Goal: Use online tool/utility: Utilize a website feature to perform a specific function

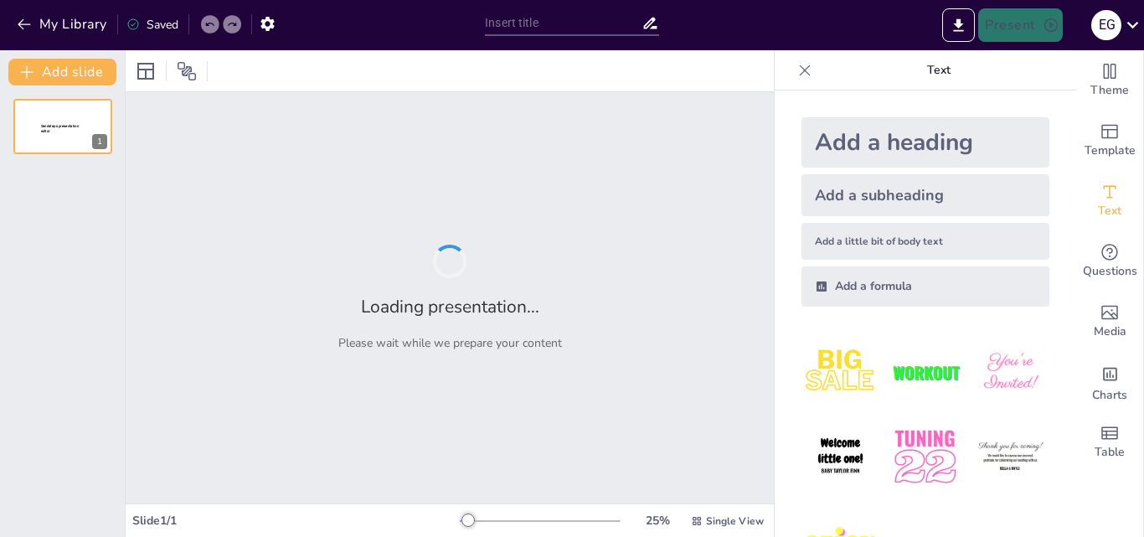
type input "Imported Proyecto-Hammer-oficial.pptx"
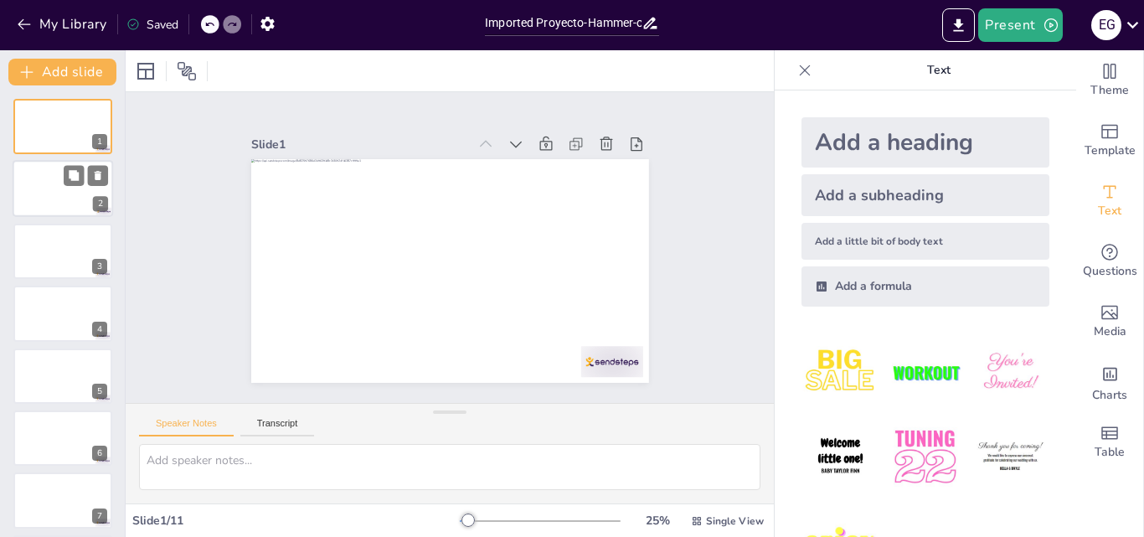
click at [60, 194] on div at bounding box center [63, 189] width 101 height 57
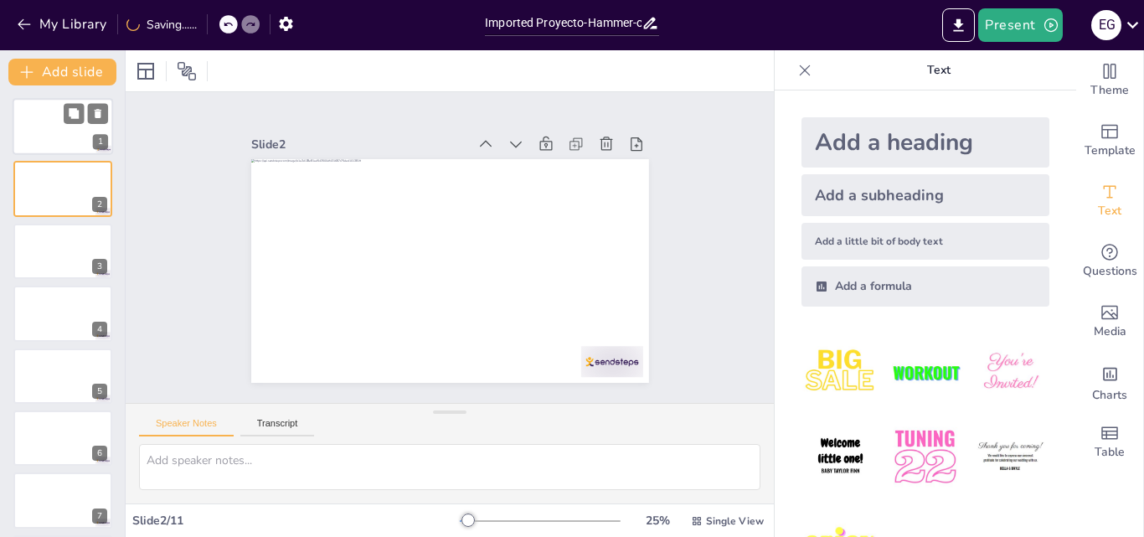
click at [56, 152] on div at bounding box center [63, 126] width 101 height 57
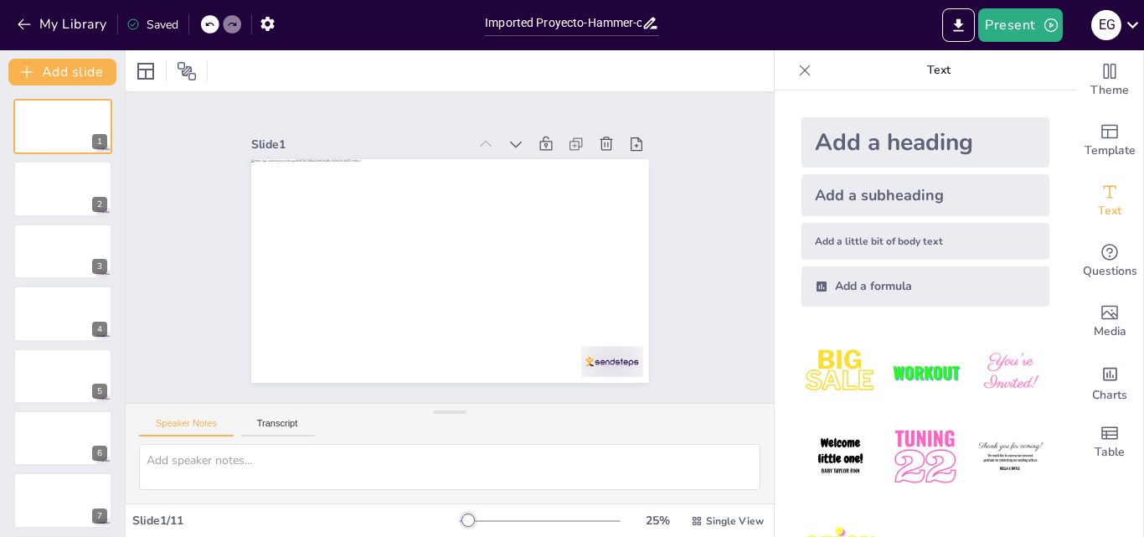
click at [886, 132] on div "Add a heading" at bounding box center [926, 142] width 248 height 50
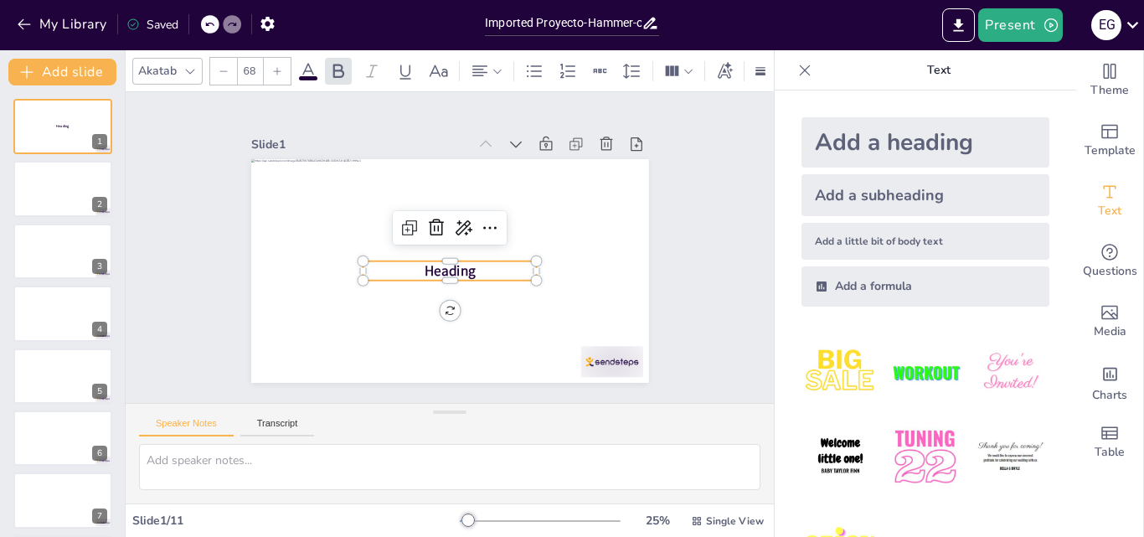
click at [459, 264] on span "Heading" at bounding box center [450, 270] width 51 height 19
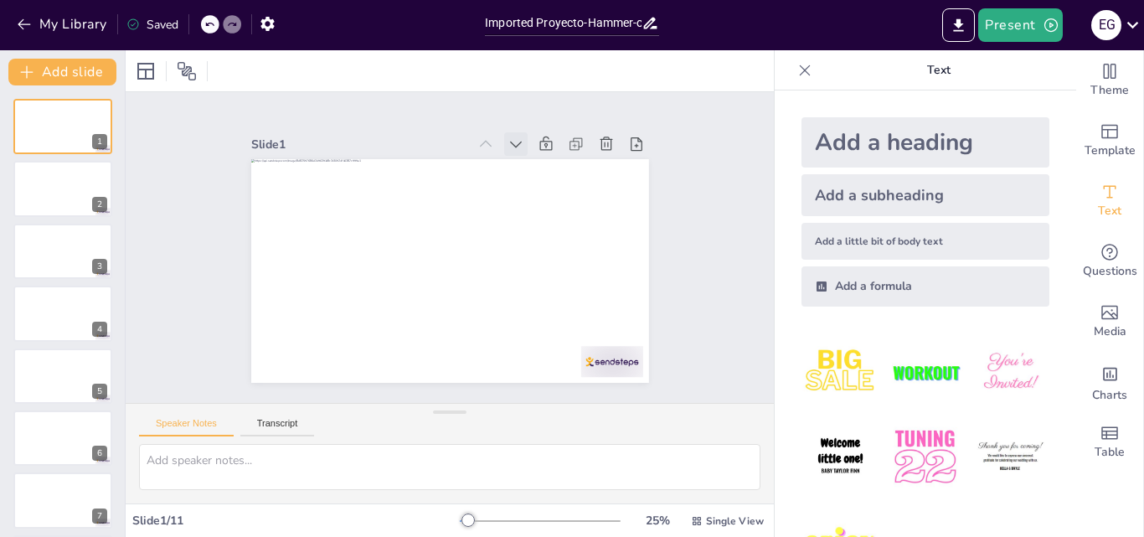
click at [520, 148] on icon at bounding box center [526, 152] width 12 height 8
click at [490, 135] on div at bounding box center [557, 143] width 181 height 23
click at [480, 141] on icon at bounding box center [486, 144] width 12 height 7
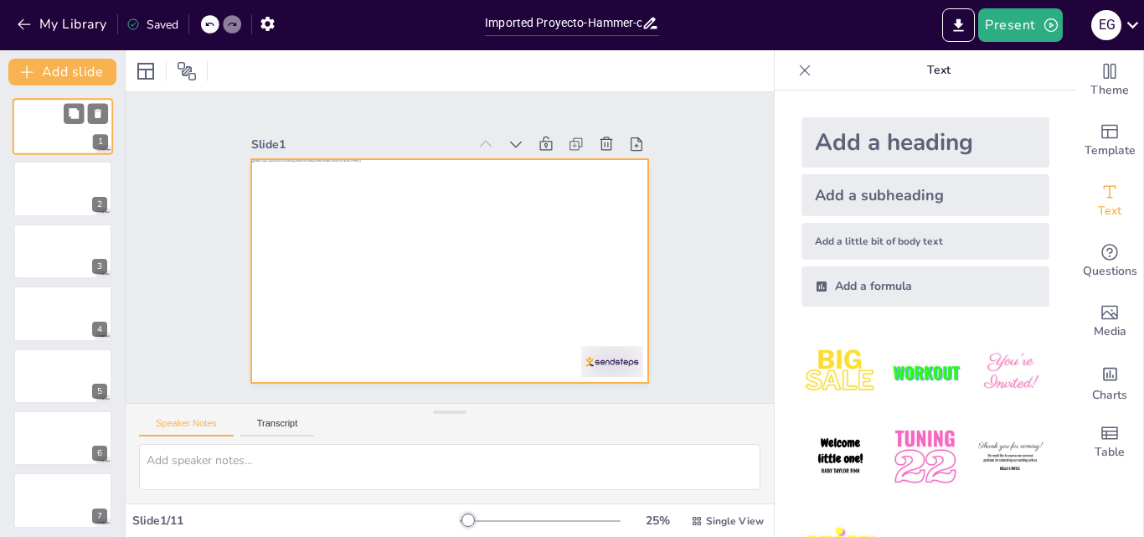
click at [75, 124] on div at bounding box center [63, 126] width 101 height 57
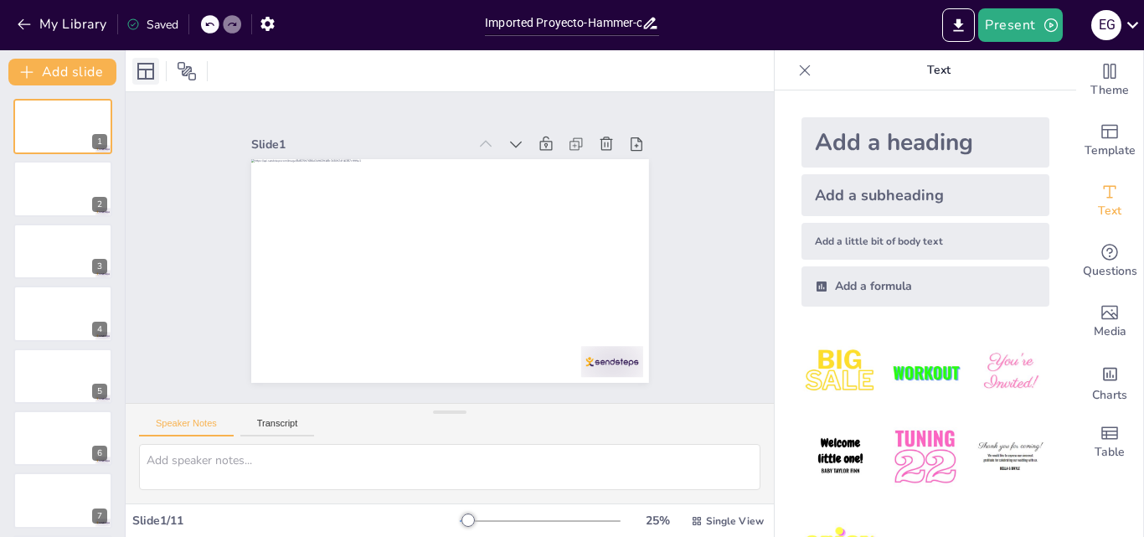
click at [147, 72] on icon at bounding box center [145, 71] width 17 height 17
click at [176, 71] on div at bounding box center [186, 71] width 27 height 27
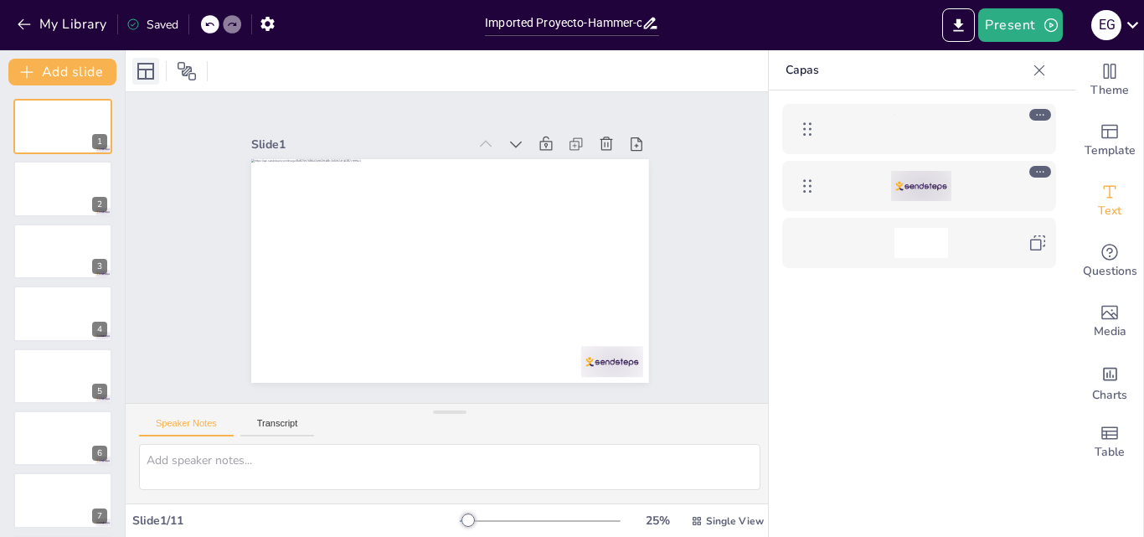
click at [147, 71] on icon at bounding box center [146, 71] width 20 height 20
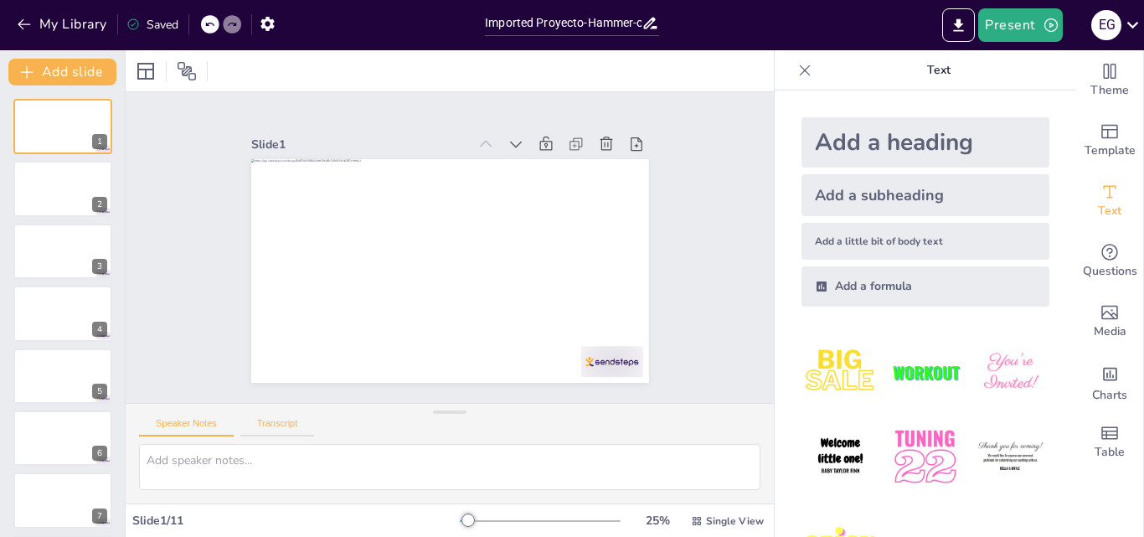
click at [274, 423] on button "Transcript" at bounding box center [277, 427] width 75 height 18
click at [179, 421] on button "Speaker Notes" at bounding box center [186, 427] width 95 height 18
